Goal: Task Accomplishment & Management: Complete application form

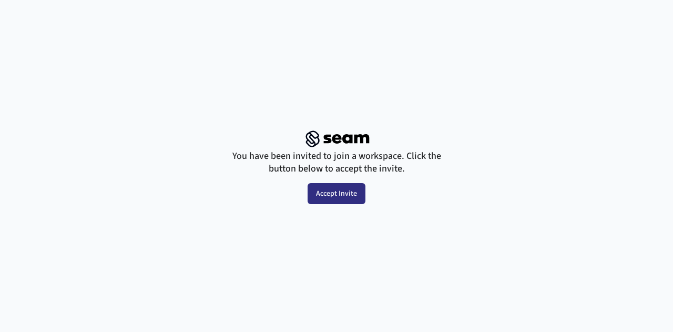
click at [347, 194] on button "Accept Invite" at bounding box center [336, 193] width 58 height 21
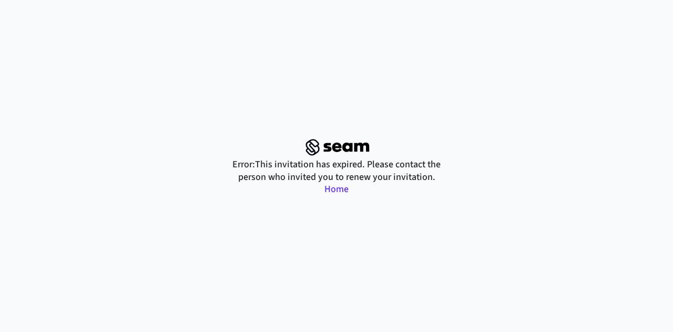
click at [334, 183] on link "Home" at bounding box center [336, 188] width 24 height 13
